Goal: Task Accomplishment & Management: Manage account settings

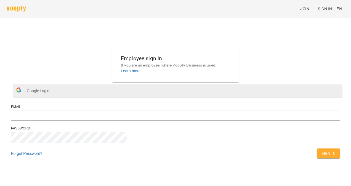
click at [190, 97] on button "Google Login" at bounding box center [177, 90] width 329 height 12
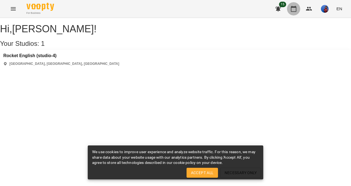
click at [292, 10] on icon "button" at bounding box center [293, 9] width 7 height 7
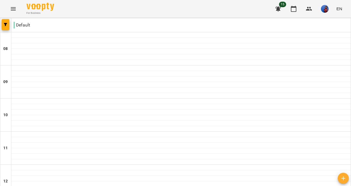
scroll to position [314, 0]
